Goal: Find specific page/section: Find specific page/section

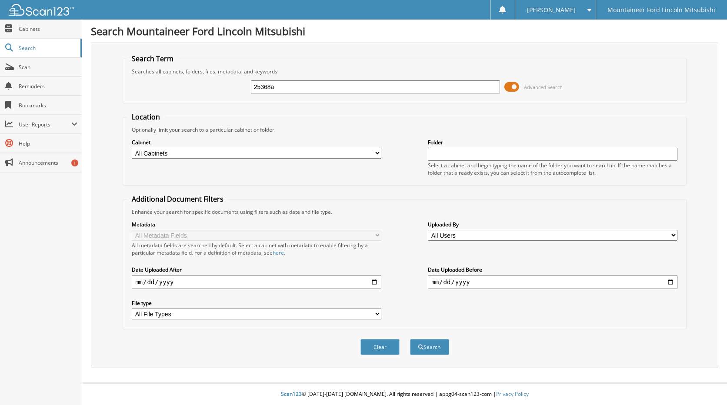
type input "25368a"
click at [410, 339] on button "Search" at bounding box center [429, 347] width 39 height 16
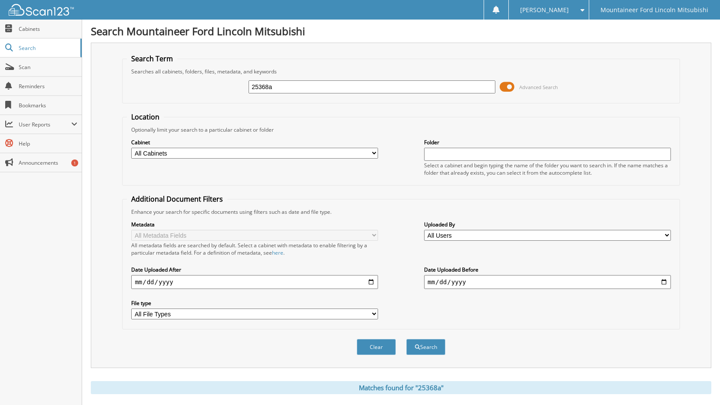
click at [508, 89] on span at bounding box center [507, 86] width 15 height 13
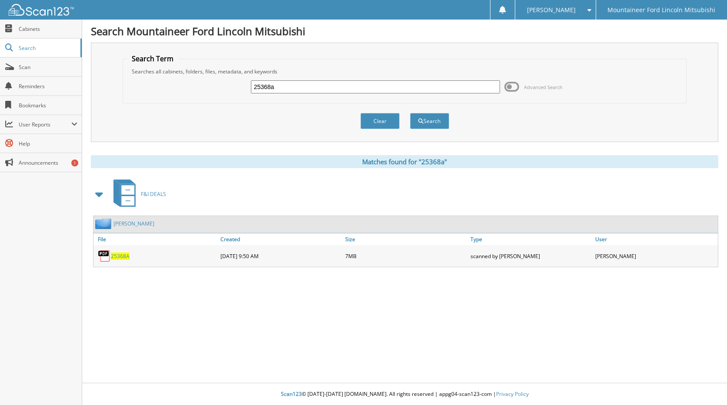
click at [119, 255] on span "25368A" at bounding box center [120, 255] width 19 height 7
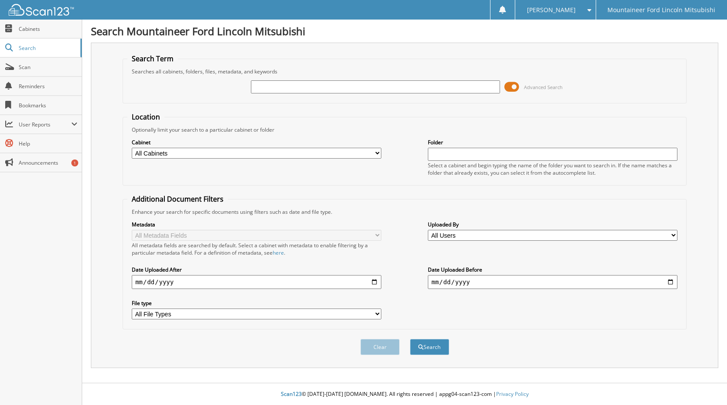
click at [310, 91] on input "text" at bounding box center [375, 86] width 249 height 13
type input "25222a"
click at [410, 339] on button "Search" at bounding box center [429, 347] width 39 height 16
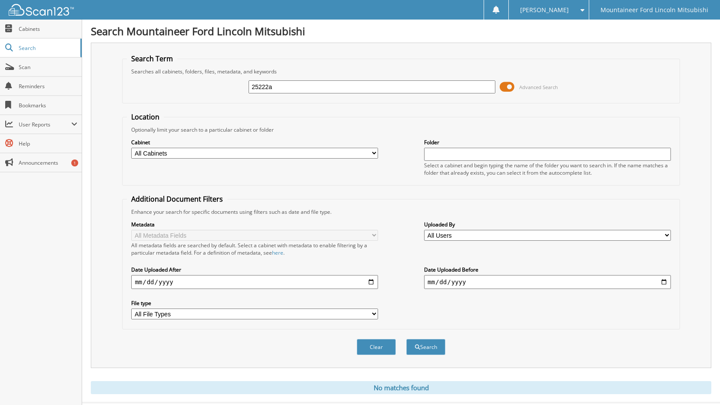
click at [511, 84] on span at bounding box center [507, 86] width 15 height 13
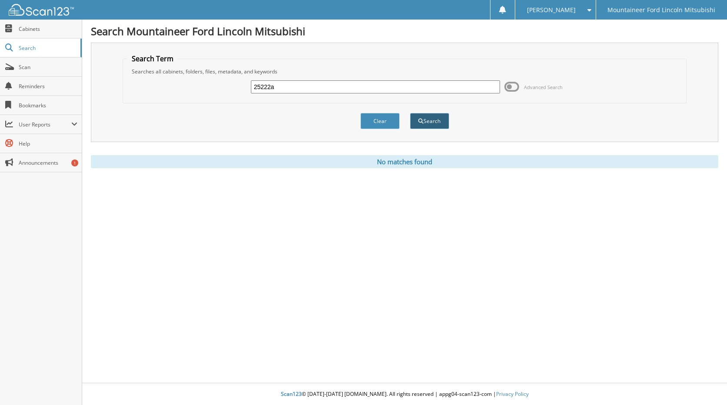
click at [443, 123] on button "Search" at bounding box center [429, 121] width 39 height 16
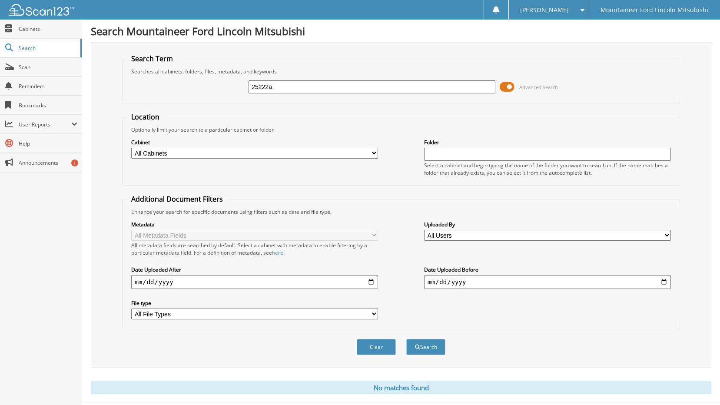
click at [507, 84] on span at bounding box center [507, 86] width 15 height 13
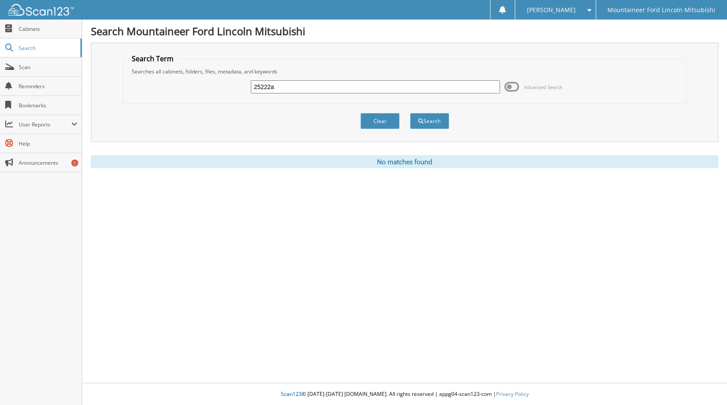
drag, startPoint x: 297, startPoint y: 86, endPoint x: 153, endPoint y: 100, distance: 145.0
click at [153, 100] on fieldset "Search Term Searches all cabinets, folders, files, metadata, and keywords 25222…" at bounding box center [405, 79] width 564 height 50
type input "farmer"
click at [410, 113] on button "Search" at bounding box center [429, 121] width 39 height 16
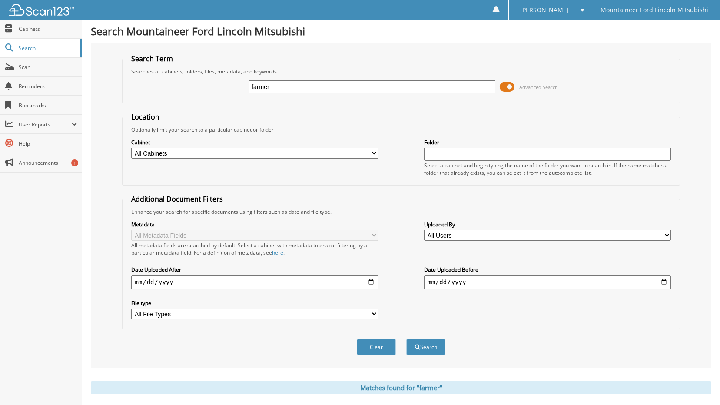
click at [512, 85] on span at bounding box center [507, 86] width 15 height 13
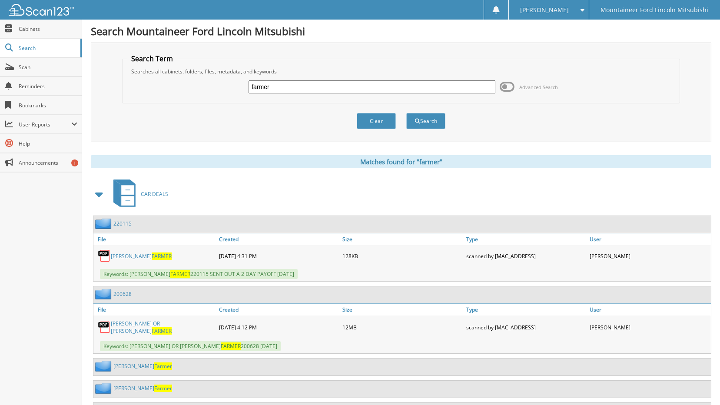
drag, startPoint x: 299, startPoint y: 83, endPoint x: 156, endPoint y: 92, distance: 143.3
click at [156, 92] on div "farmer Advanced Search" at bounding box center [401, 86] width 548 height 23
type input "[PERSON_NAME]"
click at [406, 113] on button "Search" at bounding box center [425, 121] width 39 height 16
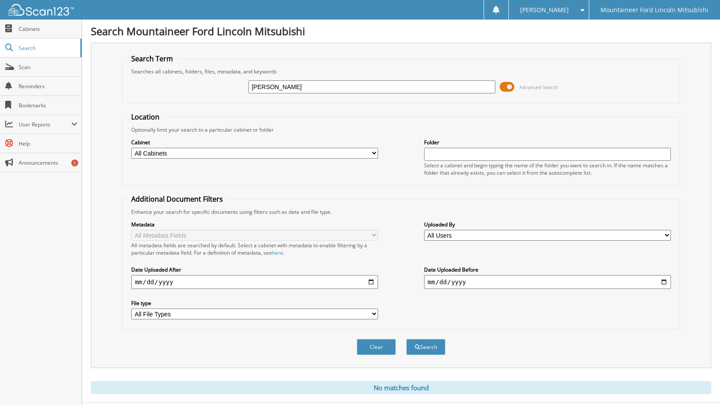
click at [511, 86] on span at bounding box center [507, 86] width 15 height 13
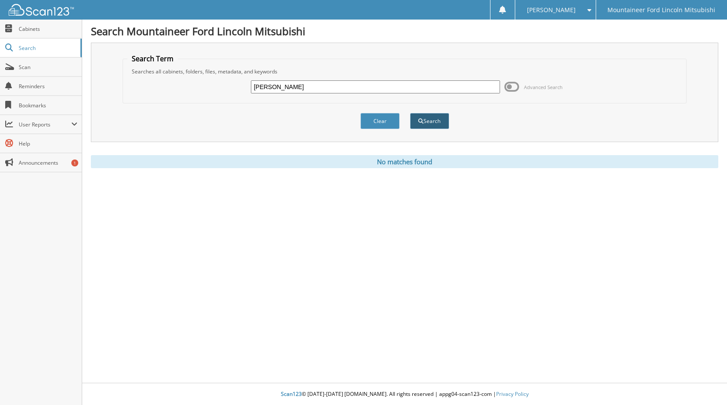
click at [437, 126] on button "Search" at bounding box center [429, 121] width 39 height 16
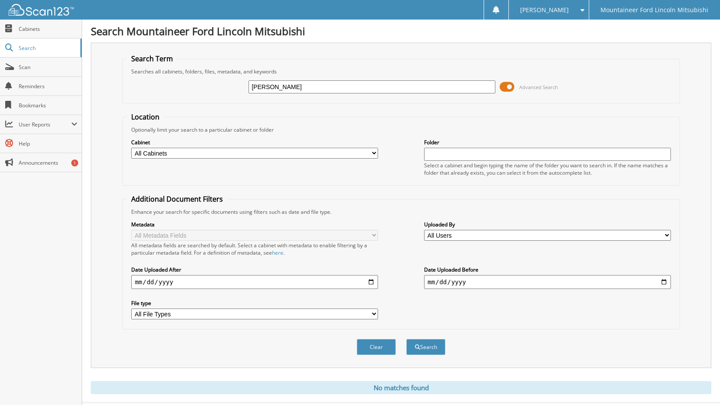
click at [511, 86] on span at bounding box center [507, 86] width 15 height 13
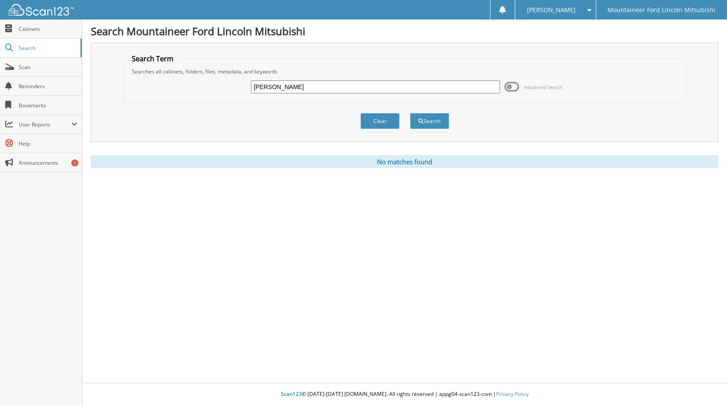
drag, startPoint x: 429, startPoint y: 86, endPoint x: -120, endPoint y: 75, distance: 549.8
click at [0, 75] on html "[PERSON_NAME] Settings Logout Mountaineer Ford Lincoln Mitsubishi Close Cabinet…" at bounding box center [363, 202] width 727 height 405
type input "[PERSON_NAME]"
click at [410, 113] on button "Search" at bounding box center [429, 121] width 39 height 16
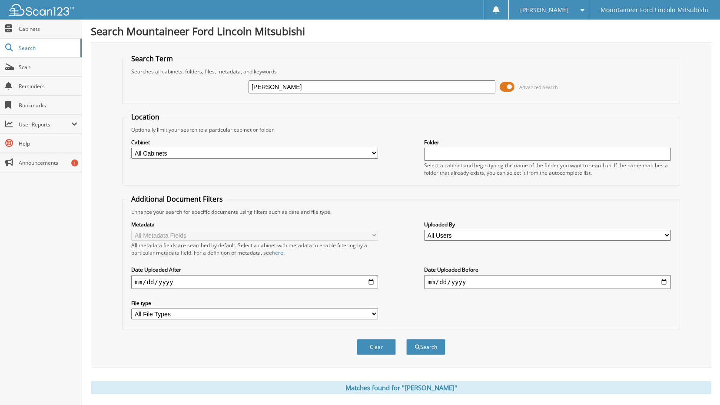
click at [509, 85] on span at bounding box center [507, 86] width 15 height 13
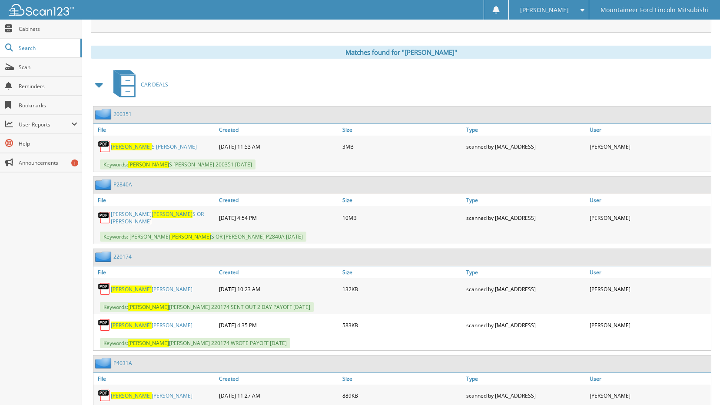
scroll to position [52, 0]
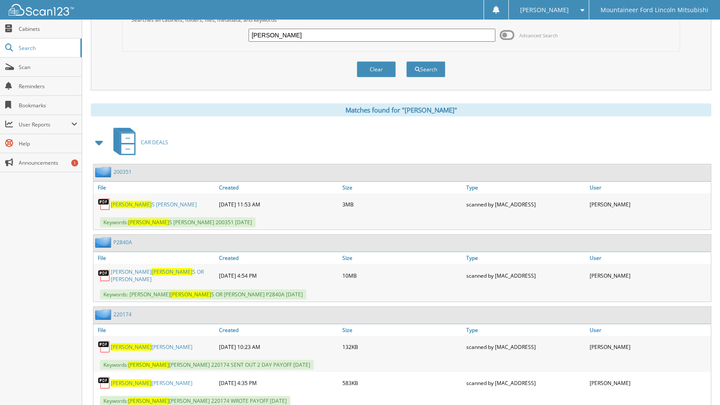
click at [305, 37] on input "matthew" at bounding box center [372, 35] width 247 height 13
type input "farmer"
click at [406, 61] on button "Search" at bounding box center [425, 69] width 39 height 16
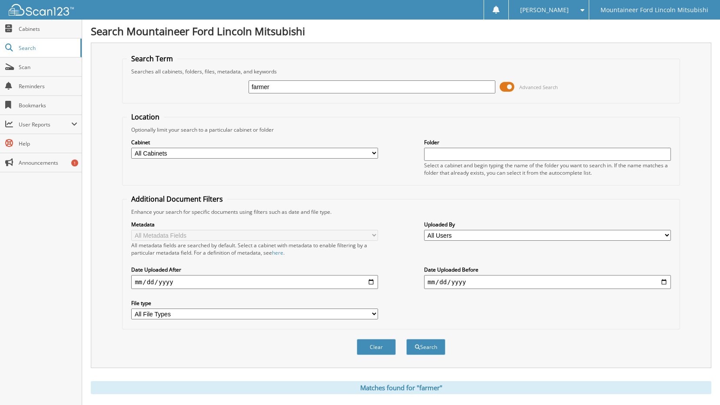
click at [507, 88] on span at bounding box center [507, 86] width 15 height 13
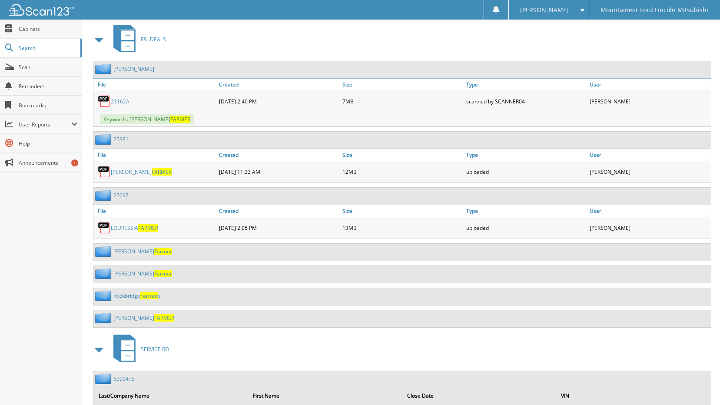
scroll to position [565, 0]
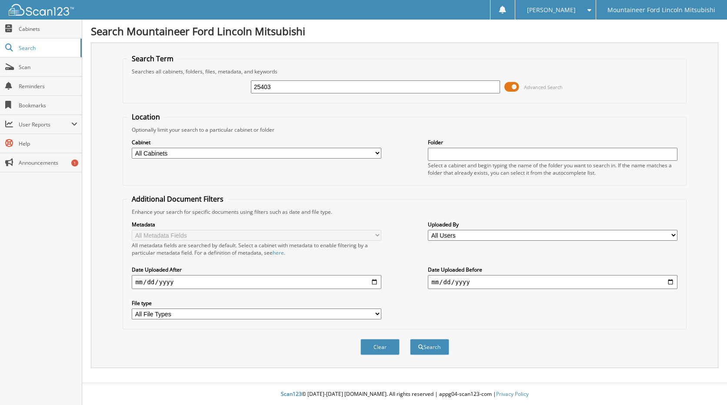
type input "25403"
click at [410, 339] on button "Search" at bounding box center [429, 347] width 39 height 16
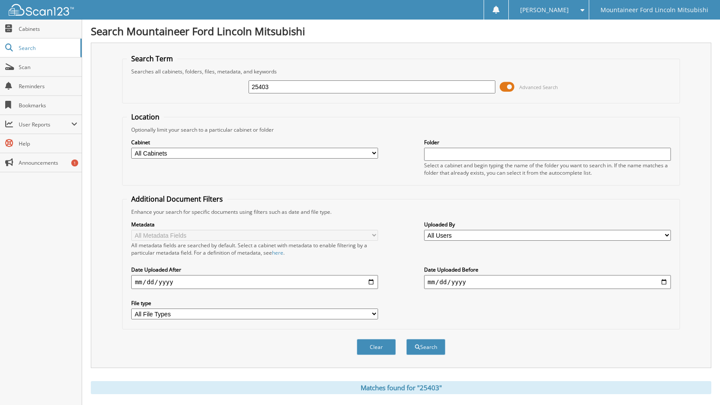
click at [508, 86] on span at bounding box center [507, 86] width 15 height 13
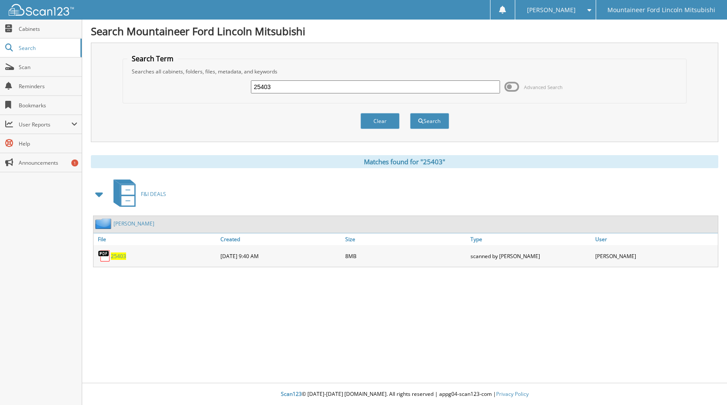
click at [120, 254] on span "25403" at bounding box center [118, 255] width 15 height 7
